Goal: Task Accomplishment & Management: Complete application form

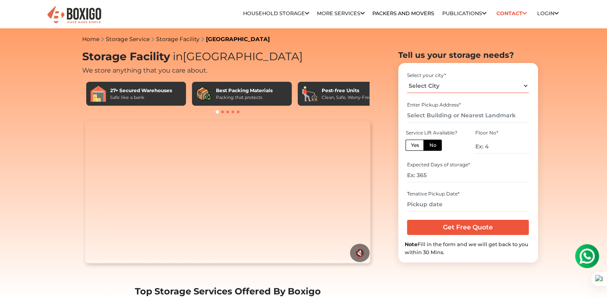
click at [449, 85] on select "Select City [GEOGRAPHIC_DATA] [GEOGRAPHIC_DATA] [GEOGRAPHIC_DATA] [GEOGRAPHIC_D…" at bounding box center [468, 86] width 122 height 14
select select "[GEOGRAPHIC_DATA]"
click at [407, 79] on select "Select City [GEOGRAPHIC_DATA] [GEOGRAPHIC_DATA] [GEOGRAPHIC_DATA] [GEOGRAPHIC_D…" at bounding box center [468, 86] width 122 height 14
click at [434, 144] on label "No" at bounding box center [432, 145] width 18 height 11
click at [434, 144] on input "No" at bounding box center [431, 144] width 5 height 5
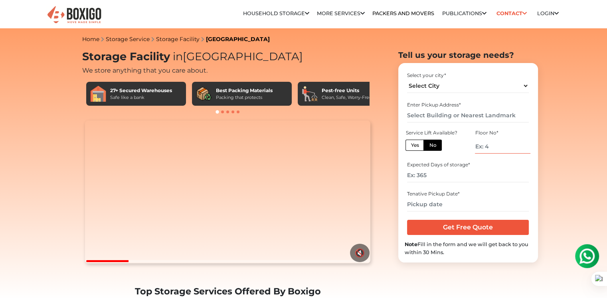
click at [495, 147] on input "number" at bounding box center [502, 147] width 55 height 14
type input "2"
click at [446, 115] on input "text" at bounding box center [468, 115] width 122 height 14
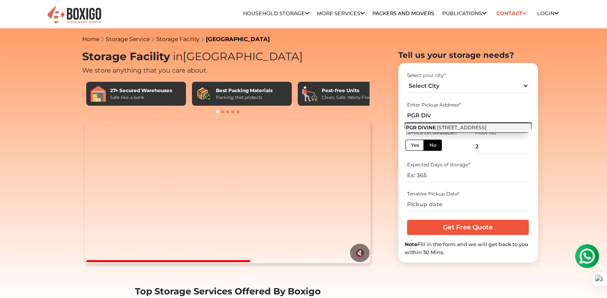
click at [449, 128] on span "[STREET_ADDRESS]" at bounding box center [461, 127] width 49 height 6
type input "[STREET_ADDRESS]"
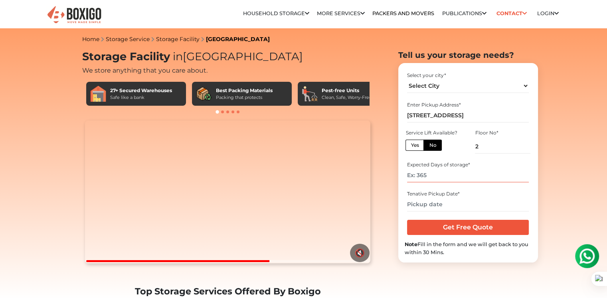
click at [445, 175] on input "number" at bounding box center [468, 175] width 122 height 14
type input "180"
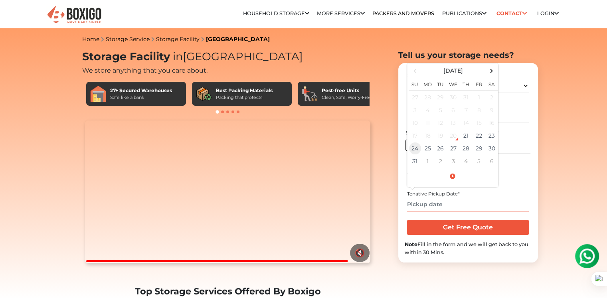
click at [418, 149] on td "24" at bounding box center [414, 148] width 13 height 13
type input "[DATE] 12:00 AM"
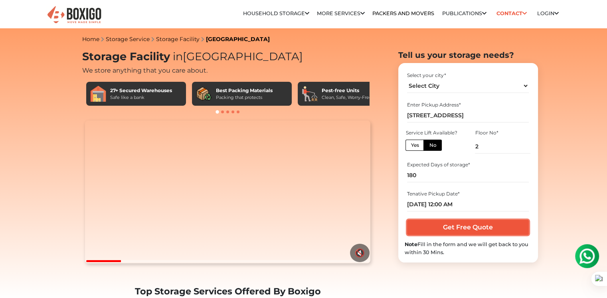
click at [477, 224] on input "Get Free Quote" at bounding box center [468, 227] width 122 height 15
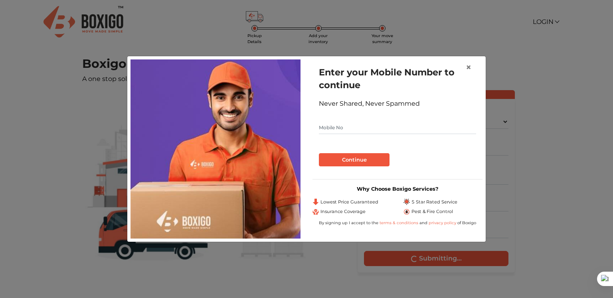
click at [364, 132] on input "text" at bounding box center [397, 127] width 157 height 13
type input "9989336233"
click at [348, 159] on button "Continue" at bounding box center [354, 160] width 71 height 14
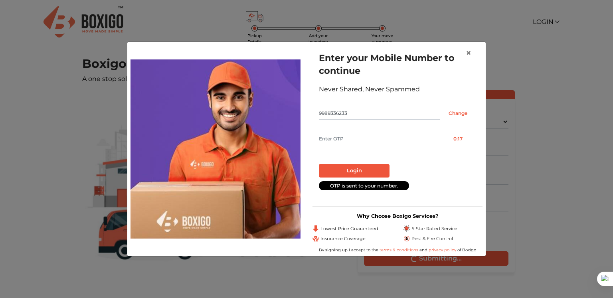
click at [353, 138] on input "text" at bounding box center [379, 138] width 121 height 13
type input "9397"
click at [356, 170] on button "Login" at bounding box center [354, 171] width 71 height 14
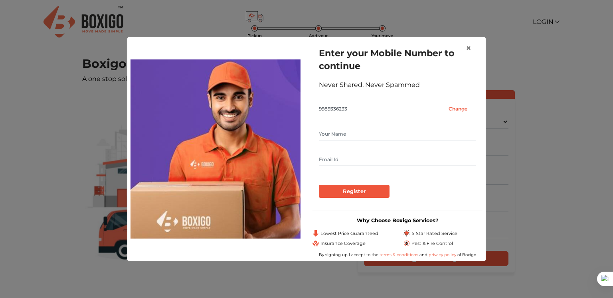
click at [337, 131] on input "text" at bounding box center [397, 134] width 157 height 13
type input "[PERSON_NAME]"
type input "[EMAIL_ADDRESS][DOMAIN_NAME]"
click at [352, 191] on input "Register" at bounding box center [354, 192] width 71 height 14
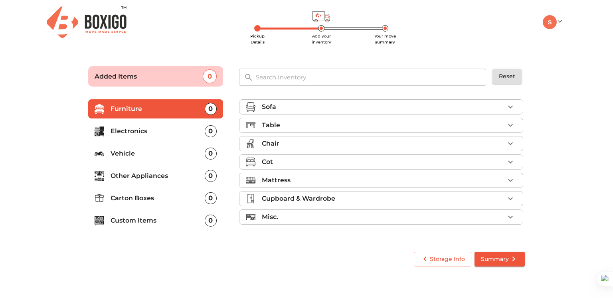
click at [318, 109] on div "Sofa" at bounding box center [383, 107] width 242 height 10
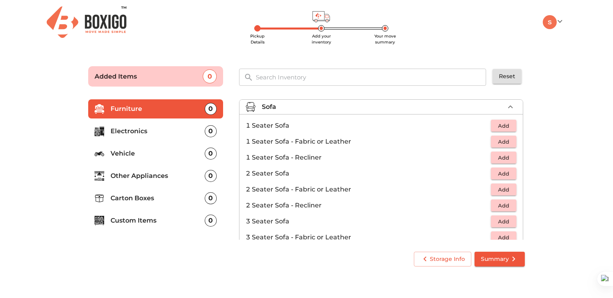
click at [397, 106] on div "Sofa" at bounding box center [383, 107] width 242 height 10
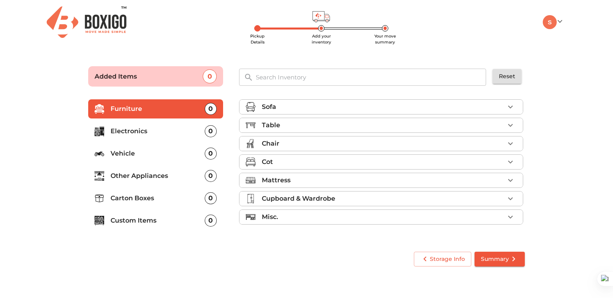
click at [357, 160] on div "Cot" at bounding box center [383, 162] width 242 height 10
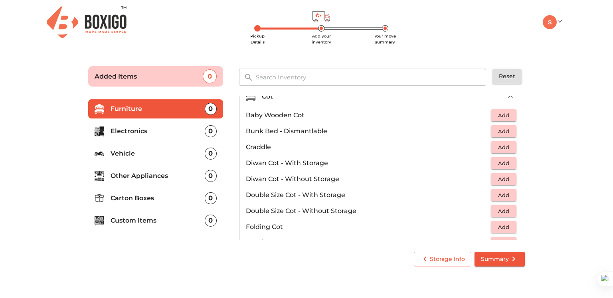
scroll to position [67, 0]
click at [501, 162] on span "Add" at bounding box center [504, 162] width 18 height 9
click at [501, 209] on span "Add" at bounding box center [504, 209] width 18 height 9
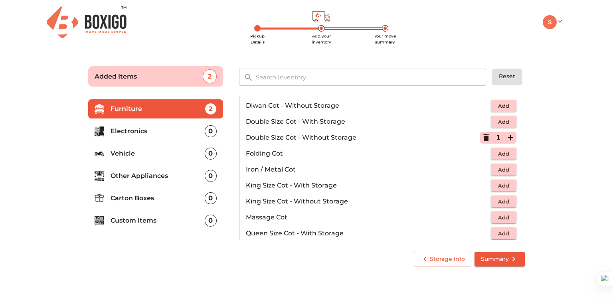
scroll to position [140, 0]
click at [499, 199] on span "Add" at bounding box center [504, 200] width 18 height 9
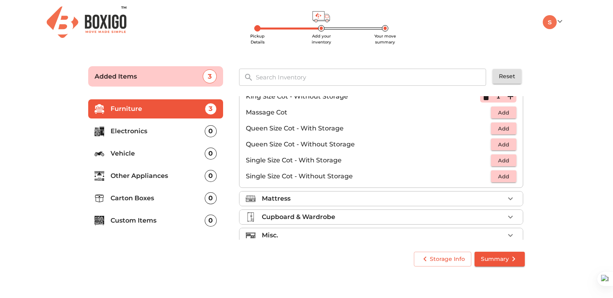
scroll to position [252, 0]
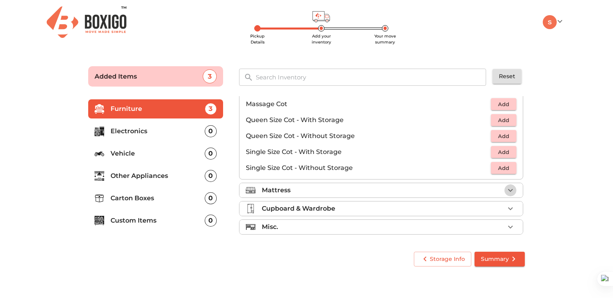
click at [507, 188] on icon "button" at bounding box center [510, 190] width 10 height 10
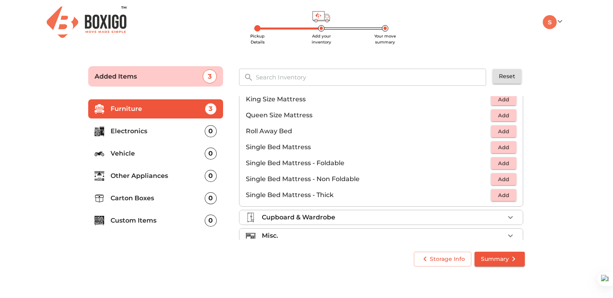
scroll to position [156, 0]
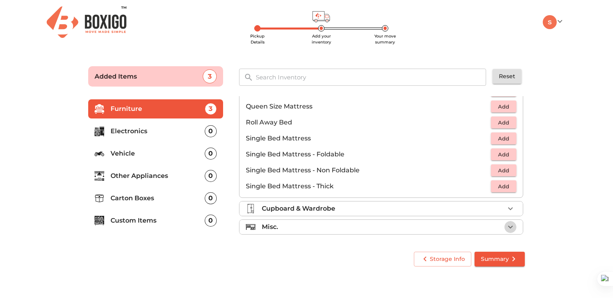
click at [508, 226] on icon "button" at bounding box center [510, 227] width 5 height 3
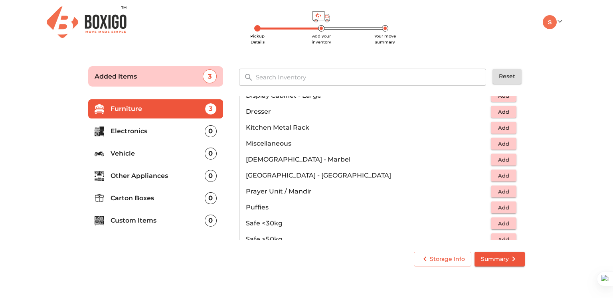
scroll to position [272, 0]
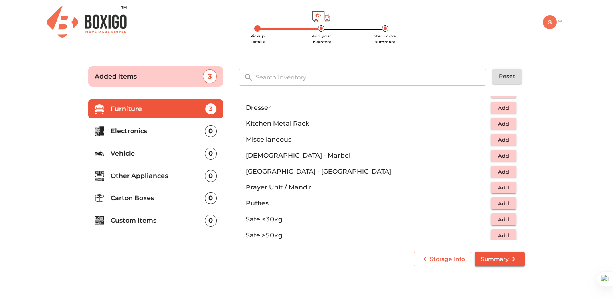
click at [181, 132] on p "Electronics" at bounding box center [157, 131] width 94 height 10
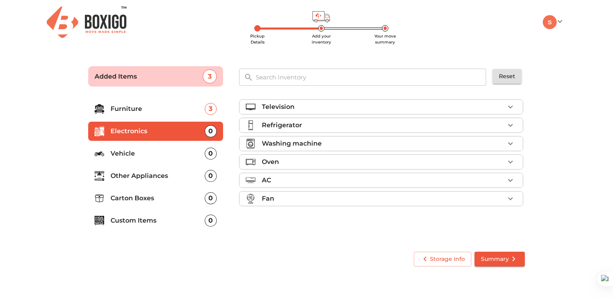
click at [416, 111] on div "Television" at bounding box center [383, 107] width 242 height 10
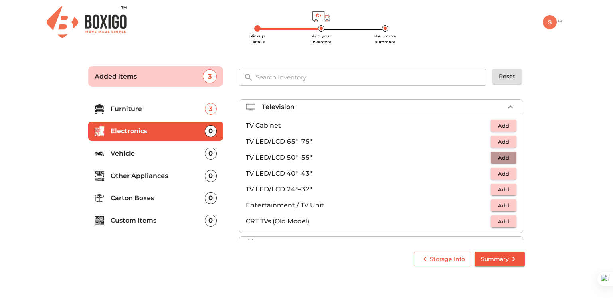
click at [501, 154] on span "Add" at bounding box center [504, 157] width 18 height 9
click at [149, 177] on p "Other Appliances" at bounding box center [157, 176] width 94 height 10
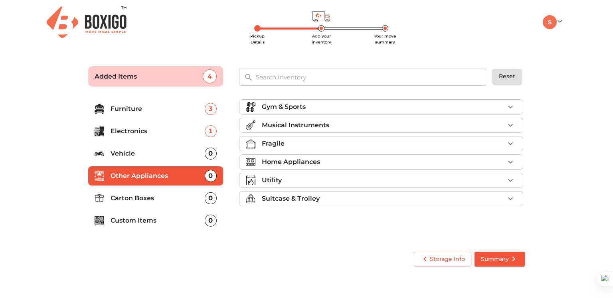
click at [445, 164] on div "Home Appliances" at bounding box center [383, 162] width 242 height 10
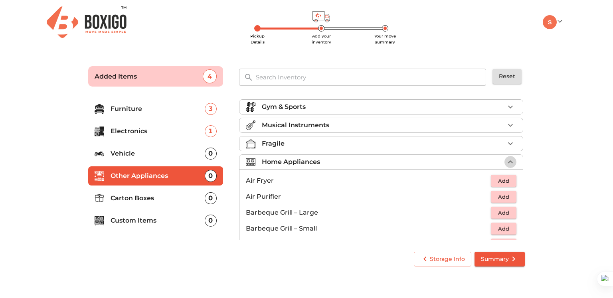
click at [508, 160] on icon "button" at bounding box center [510, 161] width 5 height 3
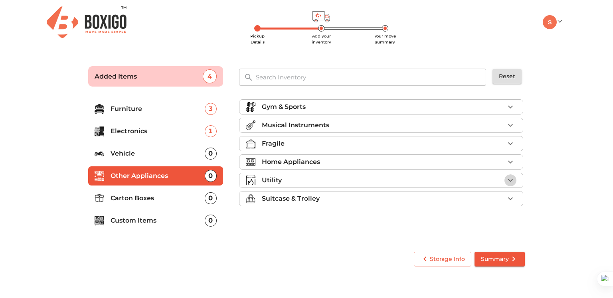
click at [512, 179] on icon "button" at bounding box center [510, 180] width 10 height 10
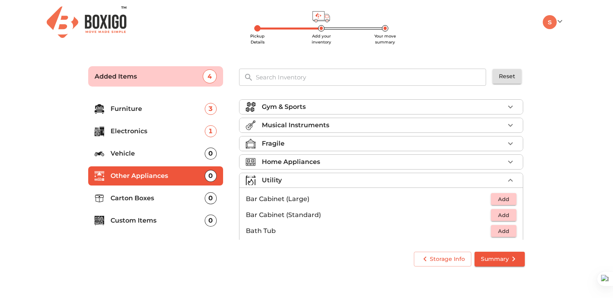
click at [166, 131] on p "Electronics" at bounding box center [157, 131] width 94 height 10
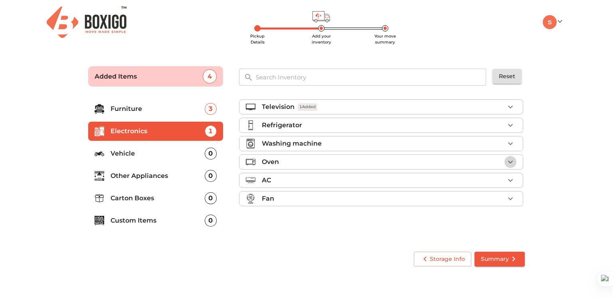
click at [509, 162] on icon "button" at bounding box center [510, 162] width 5 height 3
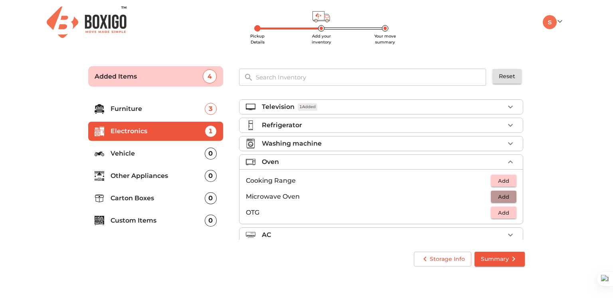
click at [495, 195] on span "Add" at bounding box center [504, 196] width 18 height 9
click at [150, 198] on p "Carton Boxes" at bounding box center [157, 198] width 94 height 10
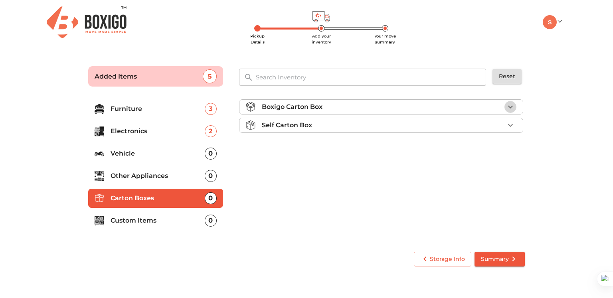
click at [511, 108] on icon "button" at bounding box center [510, 107] width 10 height 10
click at [507, 146] on icon "button" at bounding box center [510, 148] width 10 height 10
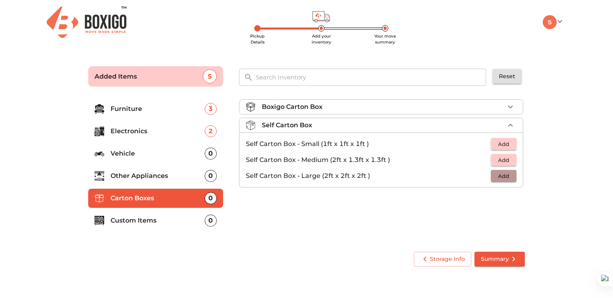
click at [502, 176] on span "Add" at bounding box center [504, 175] width 18 height 9
click at [499, 214] on div "Boxigo Carton Box Self Carton Box 1 Added Self Carton Box - Small (1ft x 1ft x …" at bounding box center [382, 168] width 292 height 151
click at [512, 259] on icon "submit" at bounding box center [513, 259] width 10 height 10
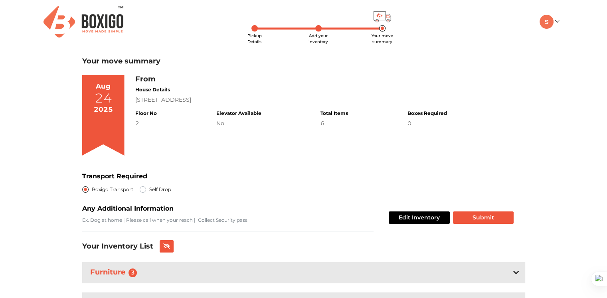
click at [236, 156] on div "From House Details PGR DIVINE, Street Number 1, Hyderguda, Nalanda Nagar, Srima…" at bounding box center [330, 118] width 390 height 87
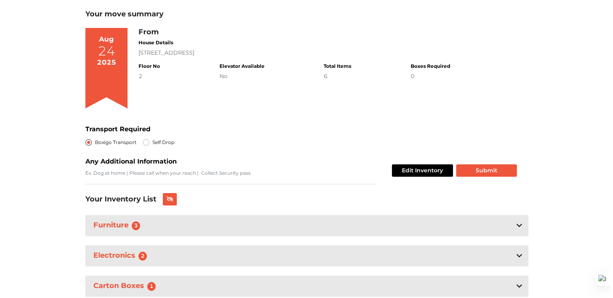
scroll to position [48, 0]
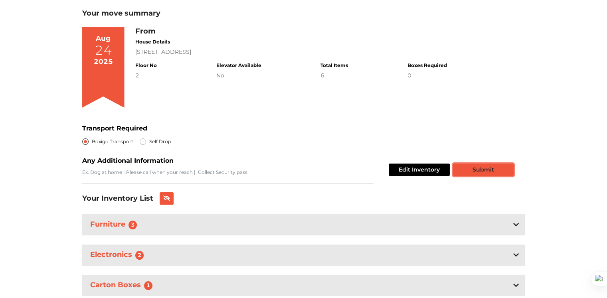
click at [477, 167] on button "Submit" at bounding box center [483, 170] width 61 height 12
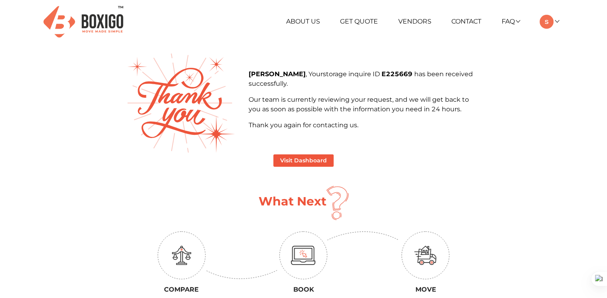
click at [523, 152] on main "Satyanarayana Murthy Nalluri , Your storage inquire ID E225669 has been receive…" at bounding box center [303, 212] width 455 height 319
click at [300, 160] on button "Visit Dashboard" at bounding box center [303, 160] width 60 height 12
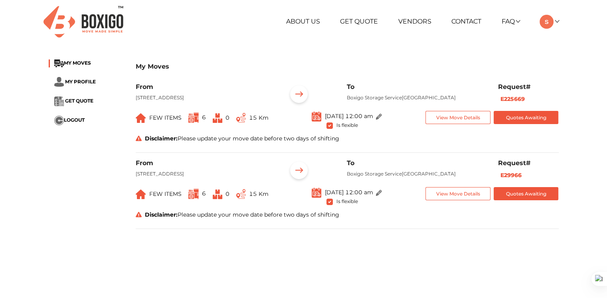
click at [287, 56] on div "My Moves MY MOVES MY PROFILE GET QUOTE LOGOUT My Moves From PGR DIVINE, Street …" at bounding box center [304, 147] width 522 height 188
